Goal: Information Seeking & Learning: Compare options

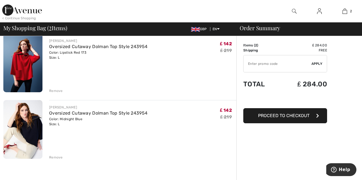
scroll to position [59, 0]
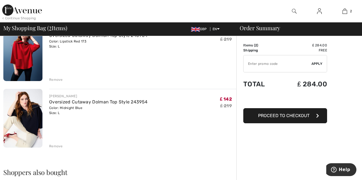
click at [25, 136] on img at bounding box center [22, 118] width 39 height 59
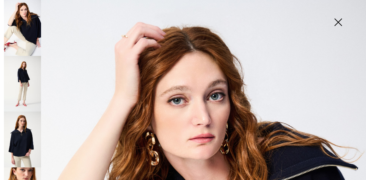
click at [338, 24] on img at bounding box center [338, 22] width 28 height 29
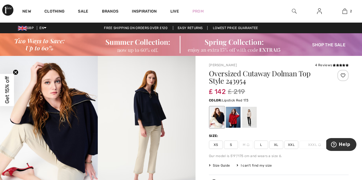
click at [231, 123] on div at bounding box center [233, 117] width 15 height 21
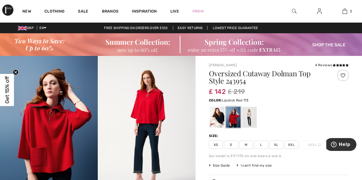
click at [144, 126] on img at bounding box center [147, 129] width 98 height 147
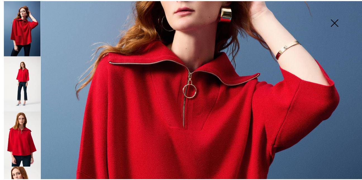
scroll to position [123, 0]
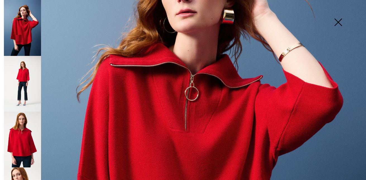
click at [338, 22] on img at bounding box center [338, 22] width 28 height 29
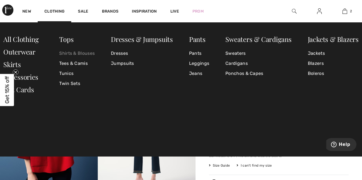
click at [68, 54] on link "Shirts & Blouses" at bounding box center [76, 53] width 35 height 10
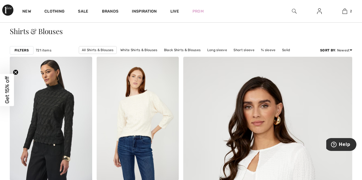
scroll to position [67, 0]
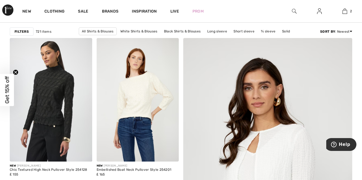
click at [291, 12] on div at bounding box center [294, 11] width 25 height 22
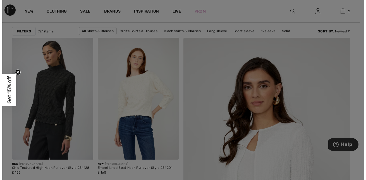
scroll to position [67, 0]
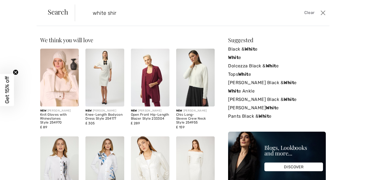
type input "white shirt"
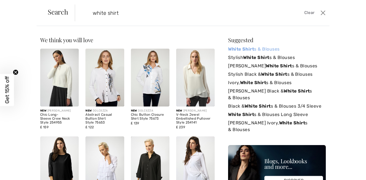
click at [262, 49] on link "White Shirt s & Blouses" at bounding box center [277, 49] width 98 height 8
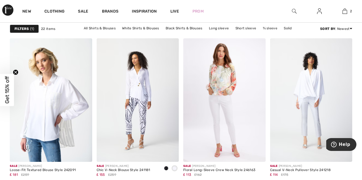
scroll to position [901, 0]
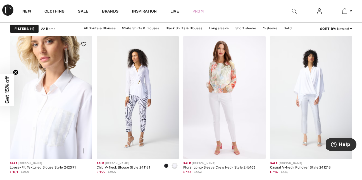
click at [53, 115] on img at bounding box center [51, 97] width 82 height 123
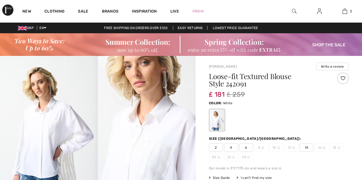
scroll to position [3, 0]
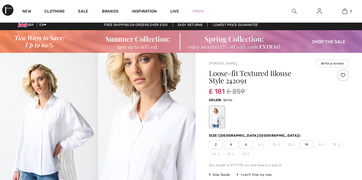
checkbox input "true"
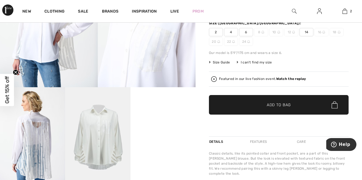
scroll to position [127, 0]
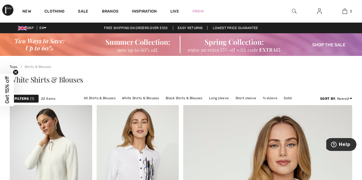
click at [295, 11] on img at bounding box center [294, 11] width 5 height 7
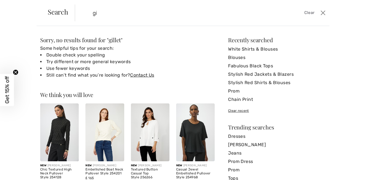
type input "g"
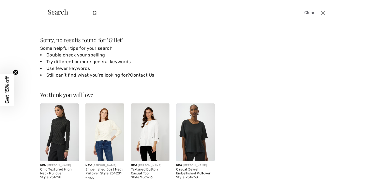
type input "G"
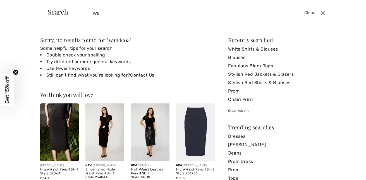
type input "w"
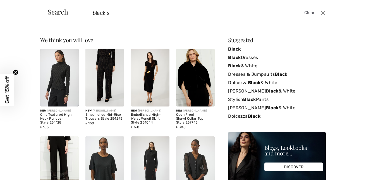
type input "black sh"
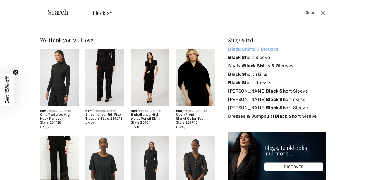
click at [232, 51] on strong "Black Sh" at bounding box center [238, 48] width 20 height 5
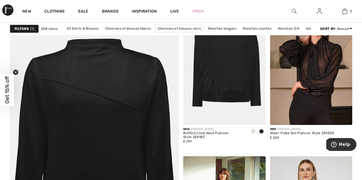
scroll to position [1270, 0]
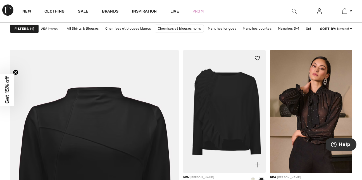
click at [220, 124] on img at bounding box center [224, 111] width 82 height 123
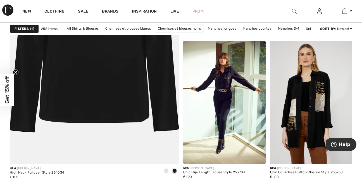
scroll to position [1445, 0]
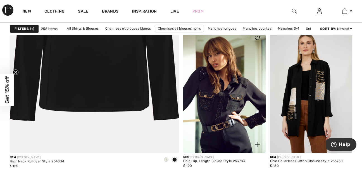
click at [224, 106] on img at bounding box center [224, 91] width 82 height 123
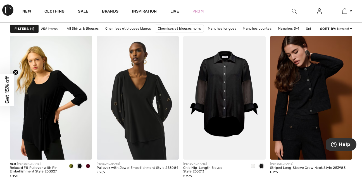
scroll to position [2275, 0]
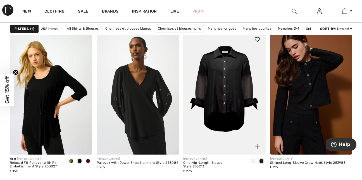
click at [233, 116] on img at bounding box center [224, 92] width 82 height 123
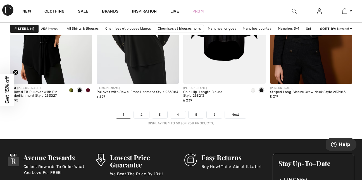
scroll to position [2361, 0]
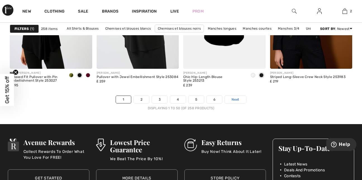
click at [239, 96] on link "Next" at bounding box center [235, 99] width 21 height 7
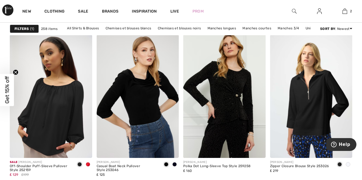
scroll to position [391, 0]
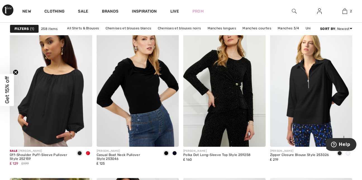
click at [311, 99] on img at bounding box center [311, 84] width 82 height 123
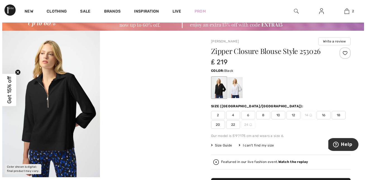
scroll to position [26, 0]
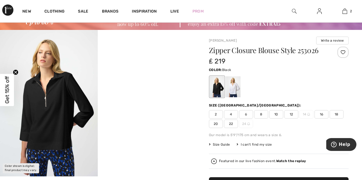
click at [54, 131] on img at bounding box center [49, 103] width 98 height 146
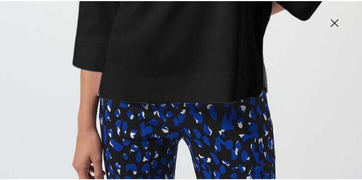
scroll to position [362, 0]
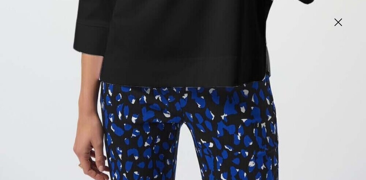
click at [338, 23] on img at bounding box center [338, 22] width 28 height 29
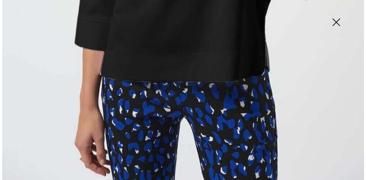
scroll to position [356, 0]
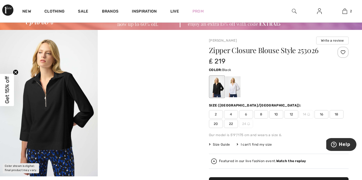
click at [295, 12] on img at bounding box center [294, 11] width 5 height 7
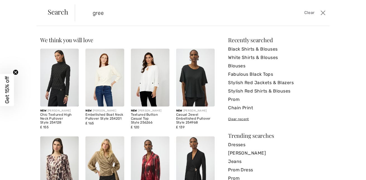
type input "green"
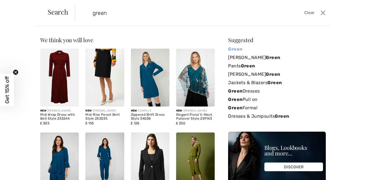
click at [233, 50] on strong "Green" at bounding box center [235, 48] width 14 height 5
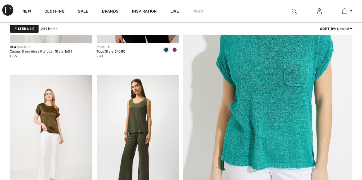
checkbox input "true"
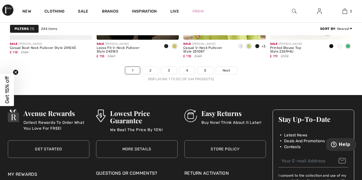
scroll to position [2399, 0]
